Goal: Find specific page/section

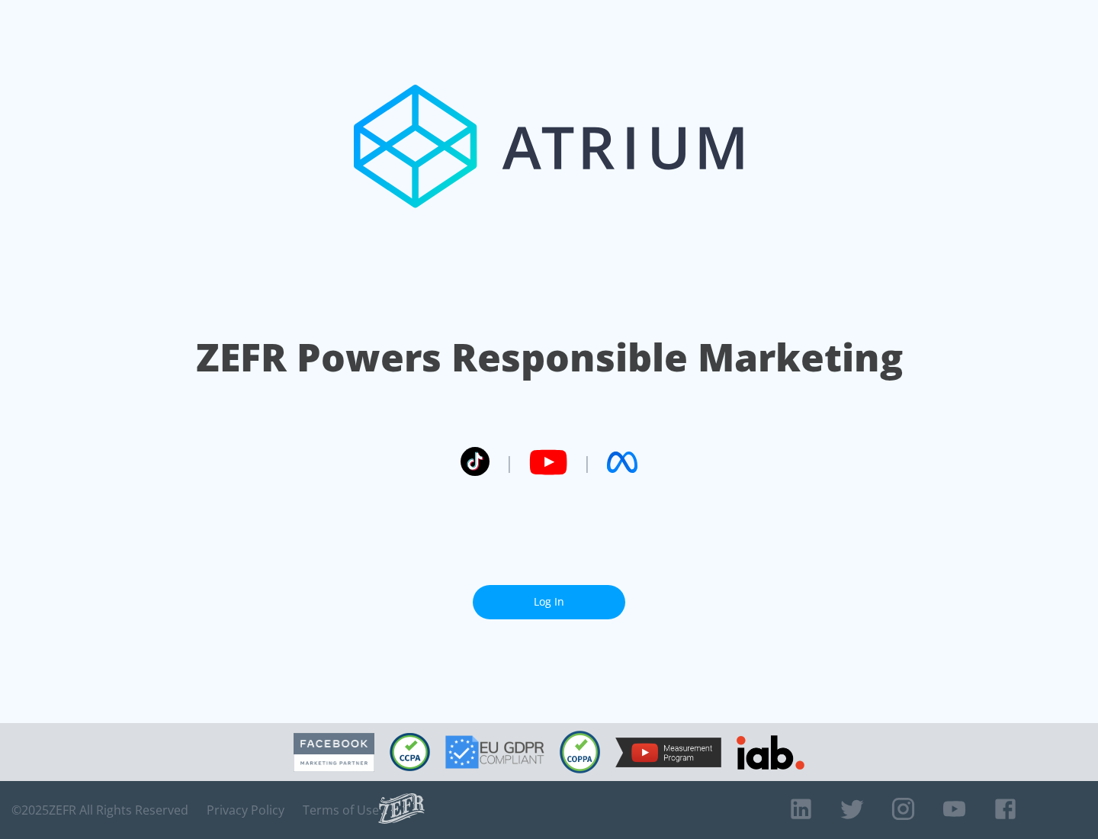
click at [549, 596] on link "Log In" at bounding box center [549, 602] width 153 height 34
